Goal: Information Seeking & Learning: Learn about a topic

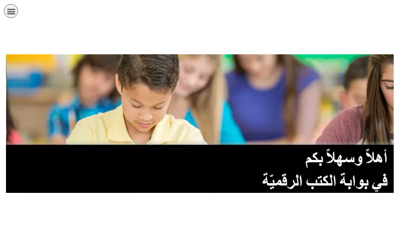
click at [14, 11] on icon "כפתור פתיחת תפריט" at bounding box center [11, 11] width 9 height 9
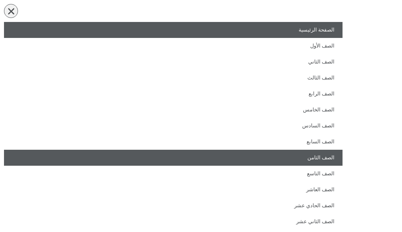
click at [268, 162] on link "الصف الثامن" at bounding box center [173, 158] width 339 height 16
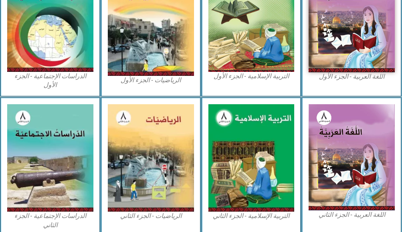
scroll to position [439, 0]
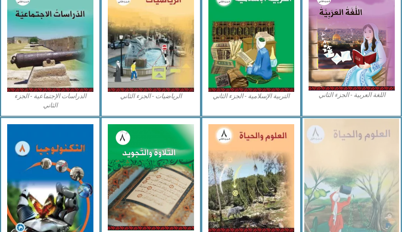
click at [366, 160] on img at bounding box center [351, 180] width 95 height 123
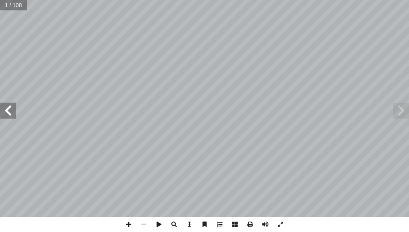
click at [9, 113] on span at bounding box center [8, 111] width 16 height 16
click at [0, 113] on span at bounding box center [8, 111] width 16 height 16
click at [2, 113] on span at bounding box center [8, 111] width 16 height 16
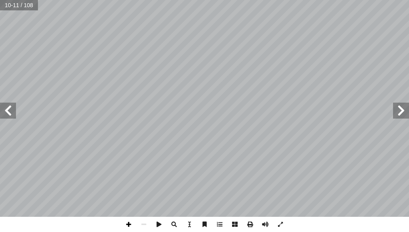
click at [131, 223] on span at bounding box center [128, 224] width 15 height 15
click at [130, 224] on span at bounding box center [128, 224] width 15 height 15
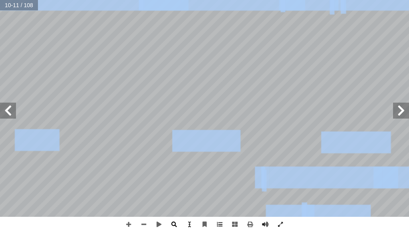
click at [171, 224] on div "٦ ٌ حداهمــا عدســة إ ن للتكبيــر، ا ْ ــب بهــذا ا��ســم؛ ��حتوائــه علــى عدس…" at bounding box center [204, 116] width 409 height 232
